Goal: Task Accomplishment & Management: Use online tool/utility

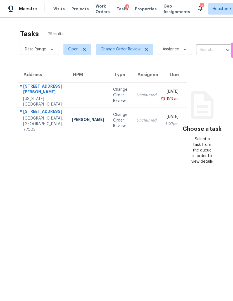
click at [161, 130] on td "[DATE] 6:07pm" at bounding box center [174, 120] width 26 height 25
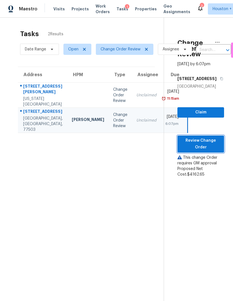
click at [211, 151] on span "Review Change Order" at bounding box center [201, 144] width 38 height 14
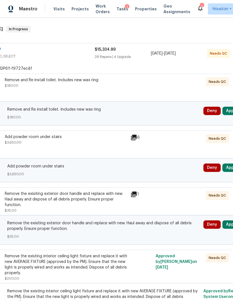
scroll to position [117, 74]
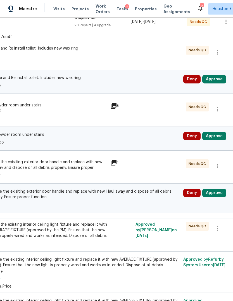
click at [221, 81] on button "Approve" at bounding box center [214, 79] width 24 height 8
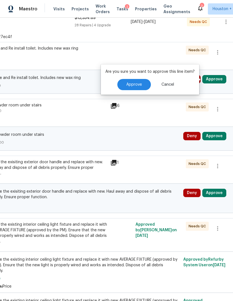
click at [143, 83] on button "Approve" at bounding box center [134, 84] width 34 height 11
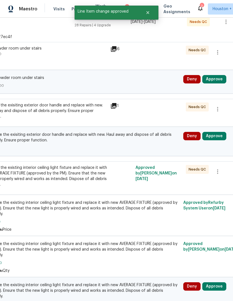
click at [219, 83] on button "Approve" at bounding box center [214, 79] width 24 height 8
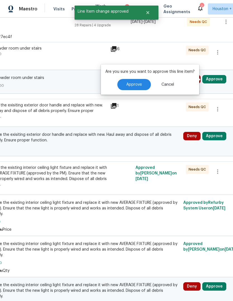
click at [139, 84] on span "Approve" at bounding box center [134, 84] width 16 height 4
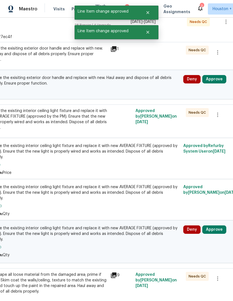
click at [219, 81] on button "Approve" at bounding box center [214, 79] width 24 height 8
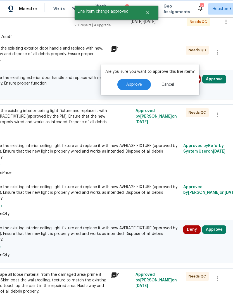
click at [141, 88] on button "Approve" at bounding box center [134, 84] width 34 height 11
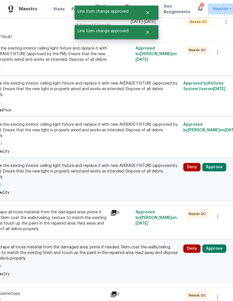
scroll to position [158, 70]
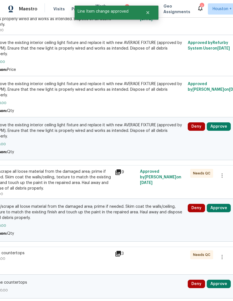
click at [216, 122] on button "Approve" at bounding box center [219, 126] width 24 height 8
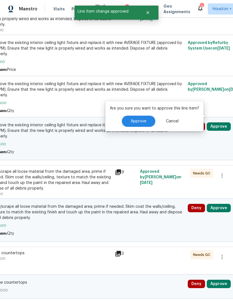
click at [133, 126] on button "Approve" at bounding box center [139, 120] width 34 height 11
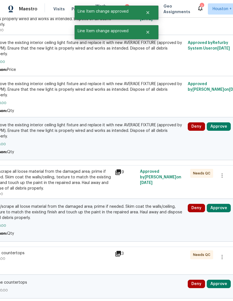
scroll to position [139, 70]
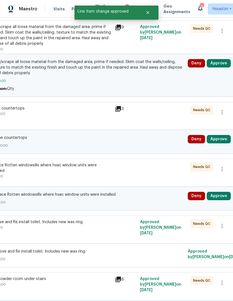
click at [221, 141] on button "Approve" at bounding box center [219, 139] width 24 height 8
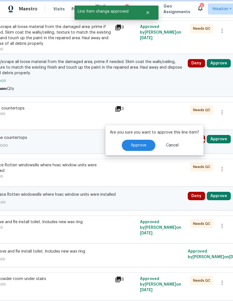
click at [148, 147] on button "Approve" at bounding box center [139, 145] width 34 height 11
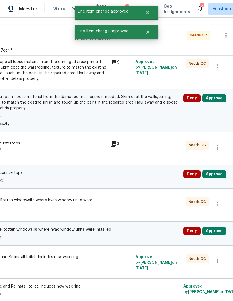
scroll to position [100, 75]
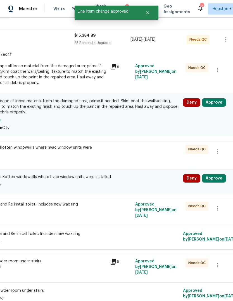
click at [218, 100] on button "Approve" at bounding box center [214, 102] width 24 height 8
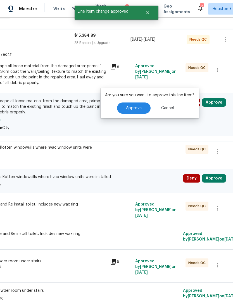
click at [141, 109] on button "Approve" at bounding box center [134, 107] width 34 height 11
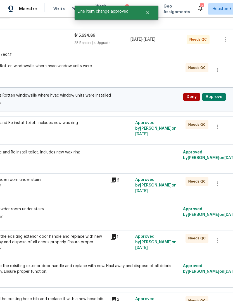
click at [220, 96] on button "Approve" at bounding box center [214, 97] width 24 height 8
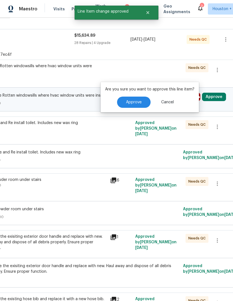
click at [140, 103] on span "Approve" at bounding box center [134, 102] width 16 height 4
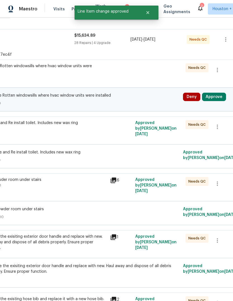
click at [220, 97] on button "Approve" at bounding box center [214, 97] width 24 height 8
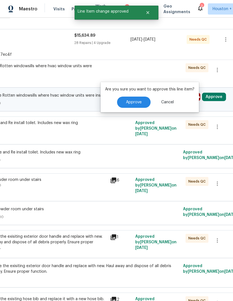
click at [143, 104] on button "Approve" at bounding box center [134, 101] width 34 height 11
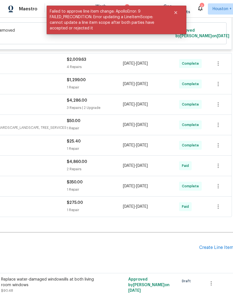
scroll to position [1900, 82]
